Goal: Task Accomplishment & Management: Manage account settings

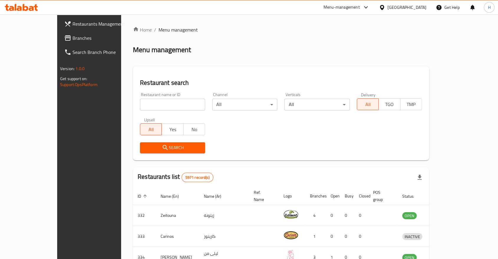
click at [140, 107] on input "search" at bounding box center [172, 105] width 65 height 12
type input "abo alezz"
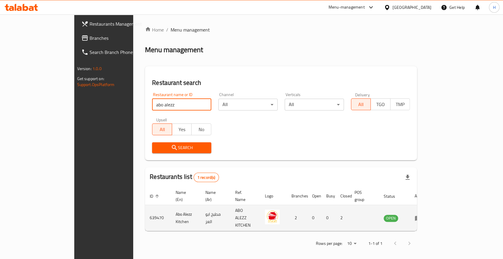
click at [430, 205] on td "enhanced table" at bounding box center [420, 218] width 20 height 26
click at [422, 215] on icon "enhanced table" at bounding box center [418, 218] width 7 height 7
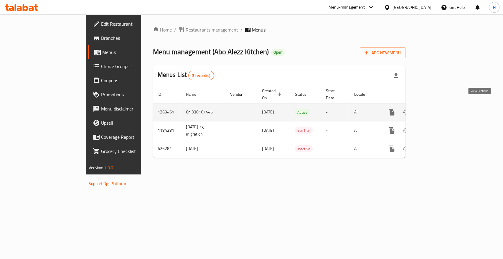
click at [438, 109] on icon "enhanced table" at bounding box center [434, 112] width 7 height 7
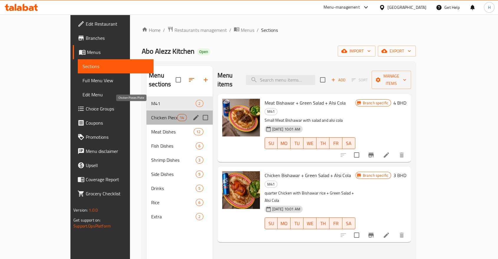
click at [151, 114] on span "Chicken Pieces Plate" at bounding box center [164, 117] width 26 height 7
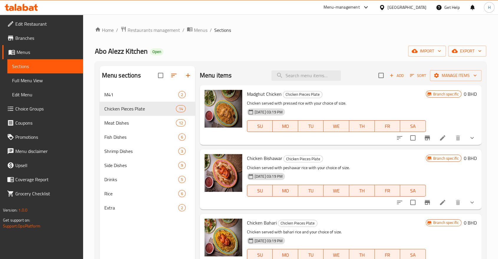
click at [468, 142] on button "show more" at bounding box center [472, 138] width 14 height 14
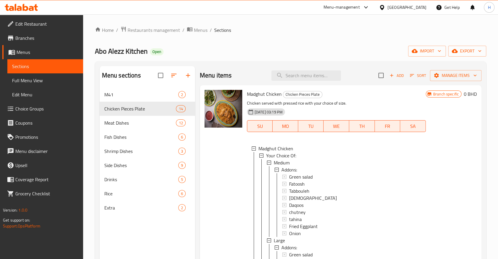
scroll to position [1, 0]
click at [276, 162] on span "Medium" at bounding box center [282, 162] width 16 height 7
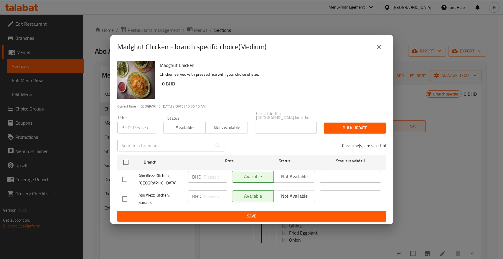
click at [380, 50] on icon "close" at bounding box center [379, 46] width 7 height 7
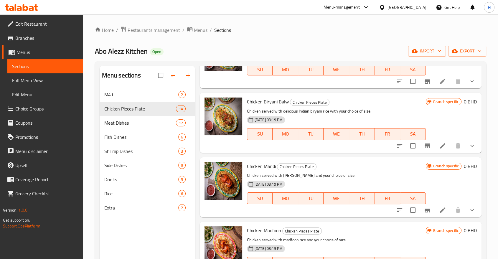
scroll to position [360, 0]
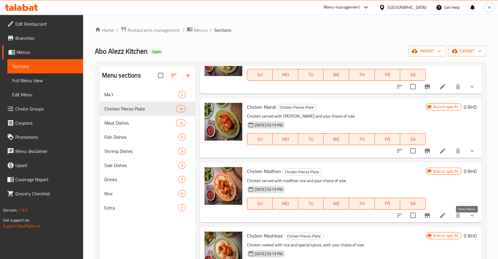
click at [469, 219] on icon "show more" at bounding box center [472, 215] width 7 height 7
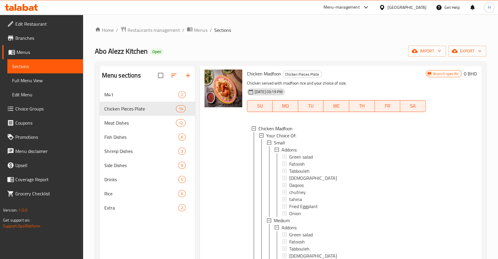
scroll to position [458, 0]
click at [274, 145] on span "Small" at bounding box center [279, 142] width 11 height 7
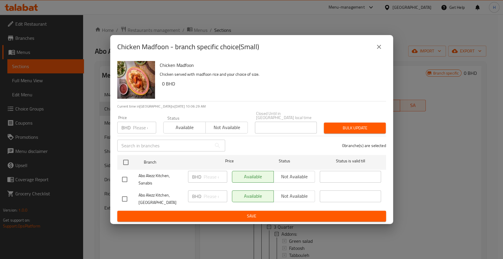
click at [377, 48] on icon "close" at bounding box center [379, 46] width 7 height 7
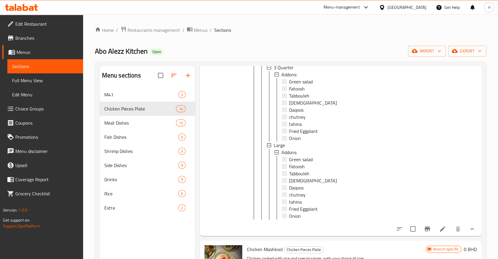
scroll to position [721, 0]
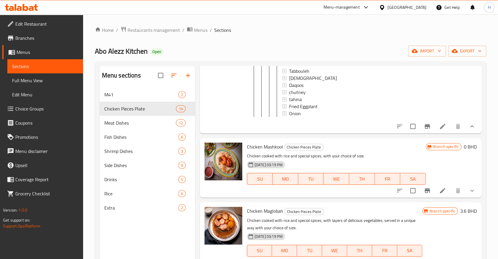
click at [439, 130] on icon at bounding box center [442, 126] width 7 height 7
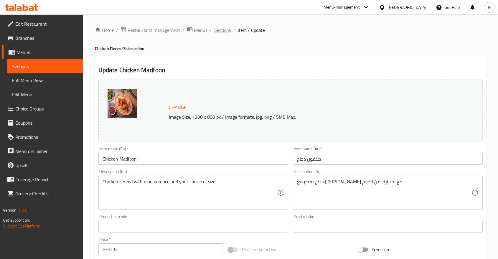
click at [226, 32] on span "Sections" at bounding box center [222, 30] width 17 height 7
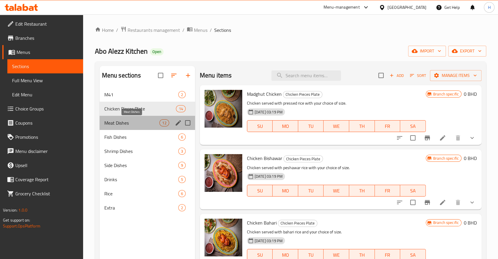
click at [107, 121] on span "Meat Dishes" at bounding box center [131, 122] width 55 height 7
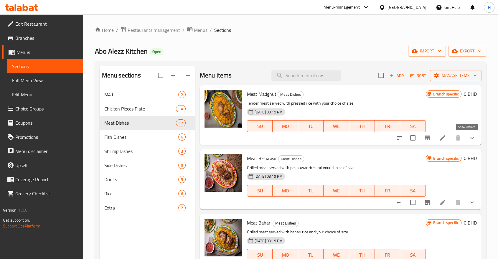
click at [469, 139] on icon "show more" at bounding box center [472, 137] width 7 height 7
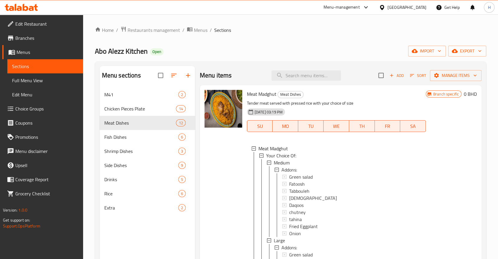
scroll to position [1, 0]
click at [284, 163] on span "Medium" at bounding box center [282, 162] width 16 height 7
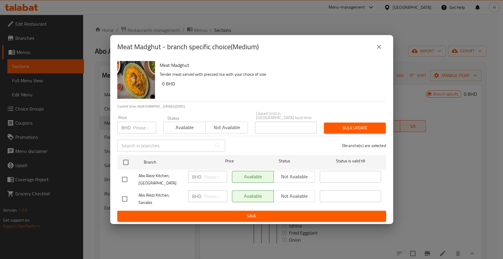
click at [379, 46] on icon "close" at bounding box center [379, 46] width 7 height 7
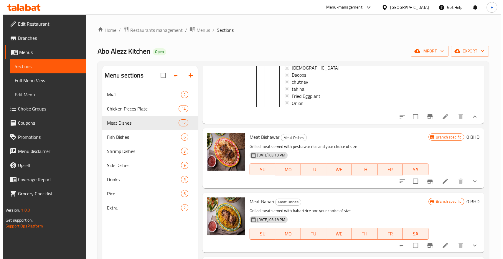
scroll to position [98, 0]
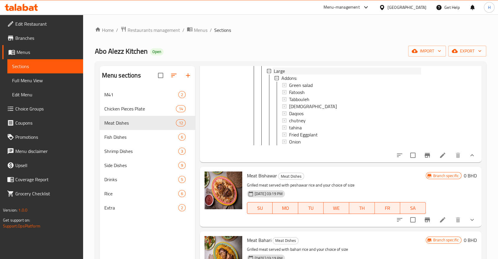
click at [278, 70] on span "Large" at bounding box center [279, 71] width 11 height 7
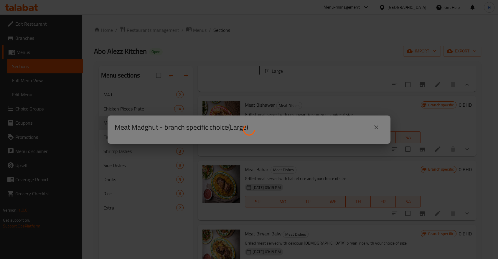
scroll to position [0, 0]
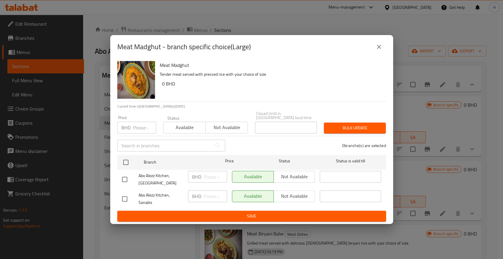
click at [380, 48] on icon "close" at bounding box center [379, 47] width 4 height 4
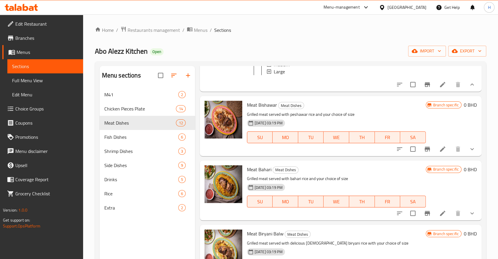
click at [439, 152] on icon at bounding box center [442, 149] width 7 height 7
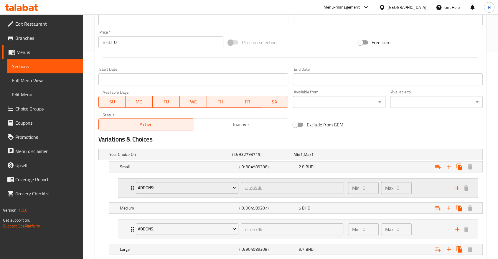
scroll to position [262, 0]
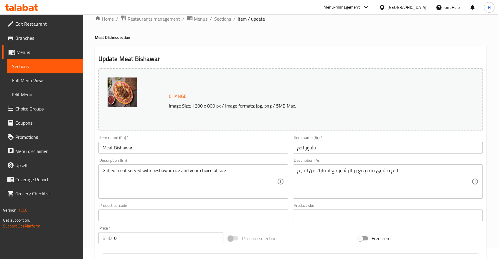
scroll to position [0, 0]
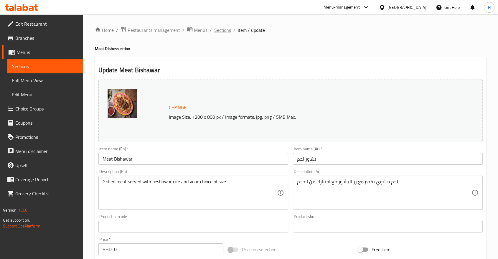
click at [226, 28] on span "Sections" at bounding box center [222, 30] width 17 height 7
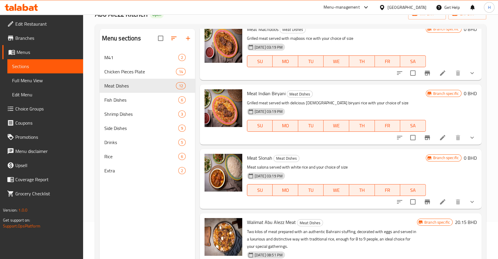
scroll to position [83, 0]
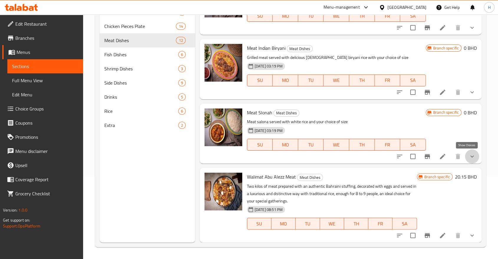
click at [469, 154] on icon "show more" at bounding box center [472, 156] width 7 height 7
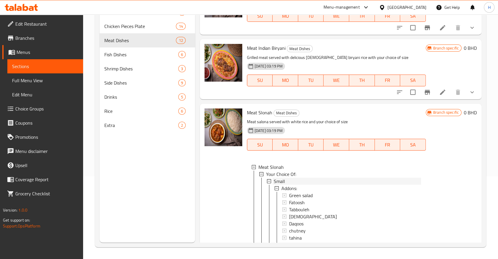
click at [278, 181] on span "Small" at bounding box center [279, 181] width 11 height 7
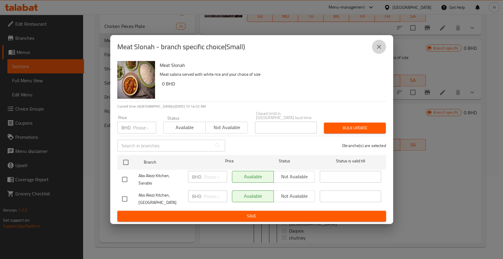
click at [376, 49] on icon "close" at bounding box center [379, 46] width 7 height 7
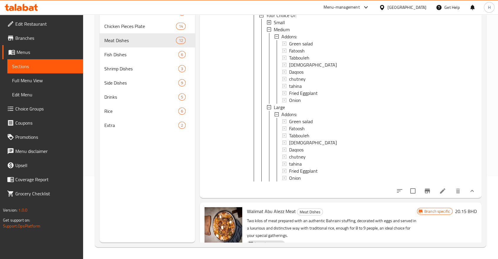
scroll to position [747, 0]
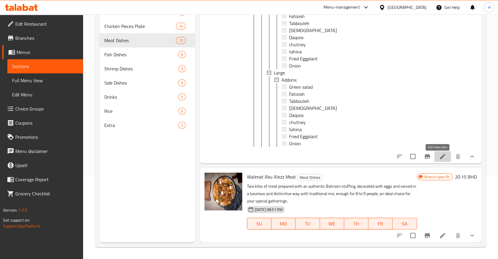
click at [439, 160] on icon at bounding box center [442, 156] width 7 height 7
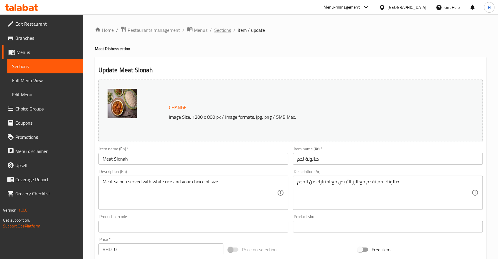
click at [218, 30] on span "Sections" at bounding box center [222, 30] width 17 height 7
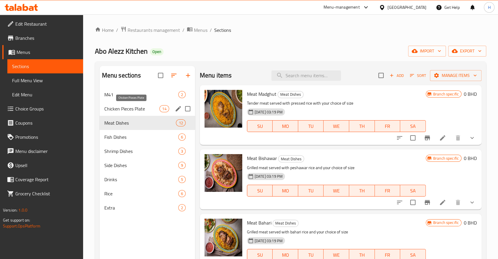
click at [119, 109] on span "Chicken Pieces Plate" at bounding box center [131, 108] width 55 height 7
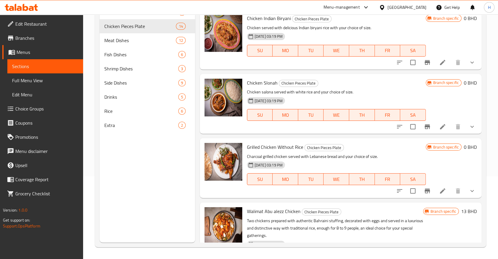
scroll to position [548, 0]
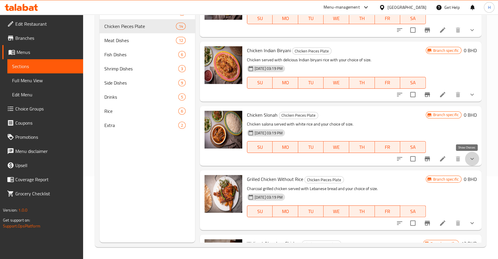
click at [469, 160] on icon "show more" at bounding box center [472, 158] width 7 height 7
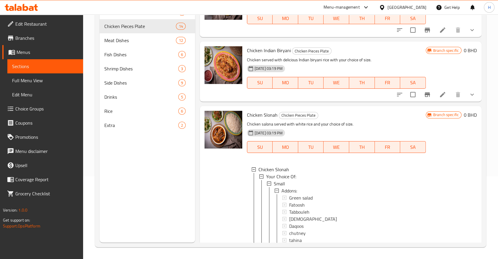
scroll to position [1, 0]
click at [280, 183] on span "Small" at bounding box center [279, 183] width 11 height 7
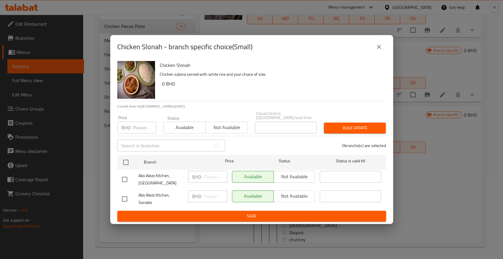
click at [379, 50] on icon "close" at bounding box center [379, 46] width 7 height 7
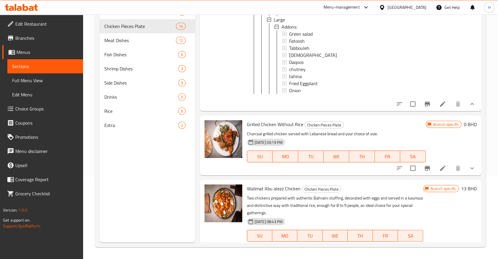
scroll to position [876, 0]
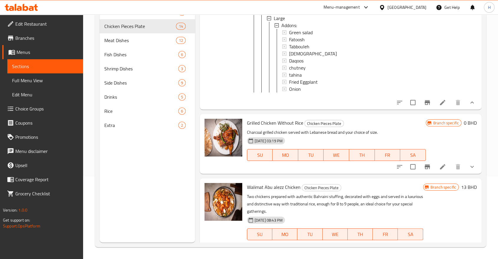
click at [439, 106] on icon at bounding box center [442, 102] width 7 height 7
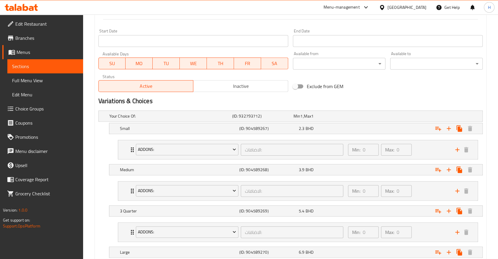
scroll to position [309, 0]
